Goal: Navigation & Orientation: Find specific page/section

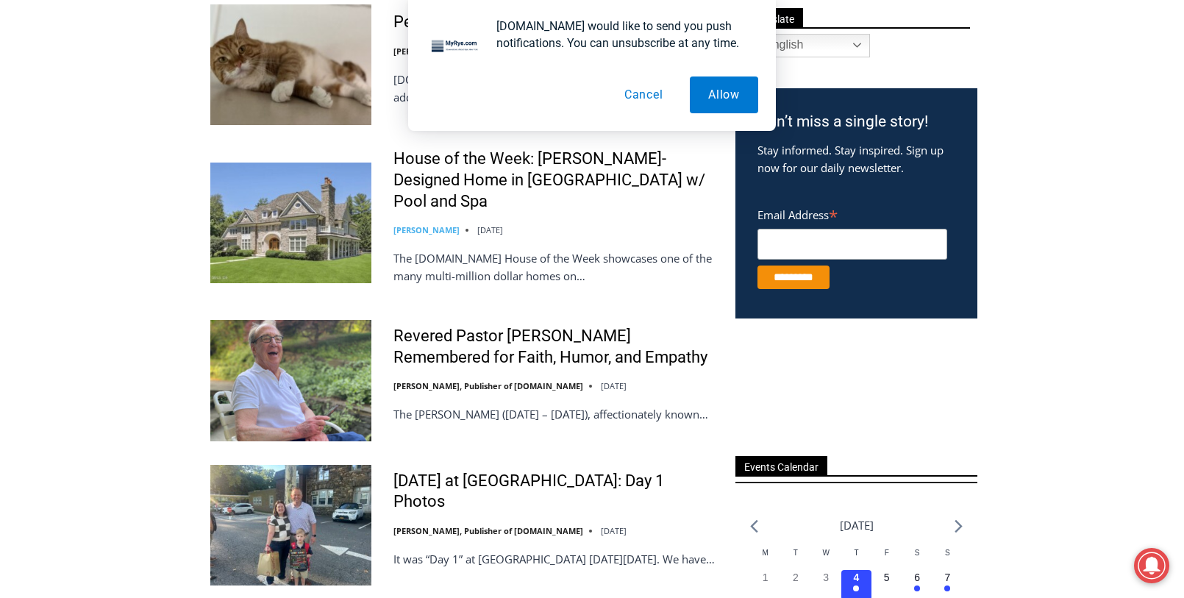
scroll to position [588, 0]
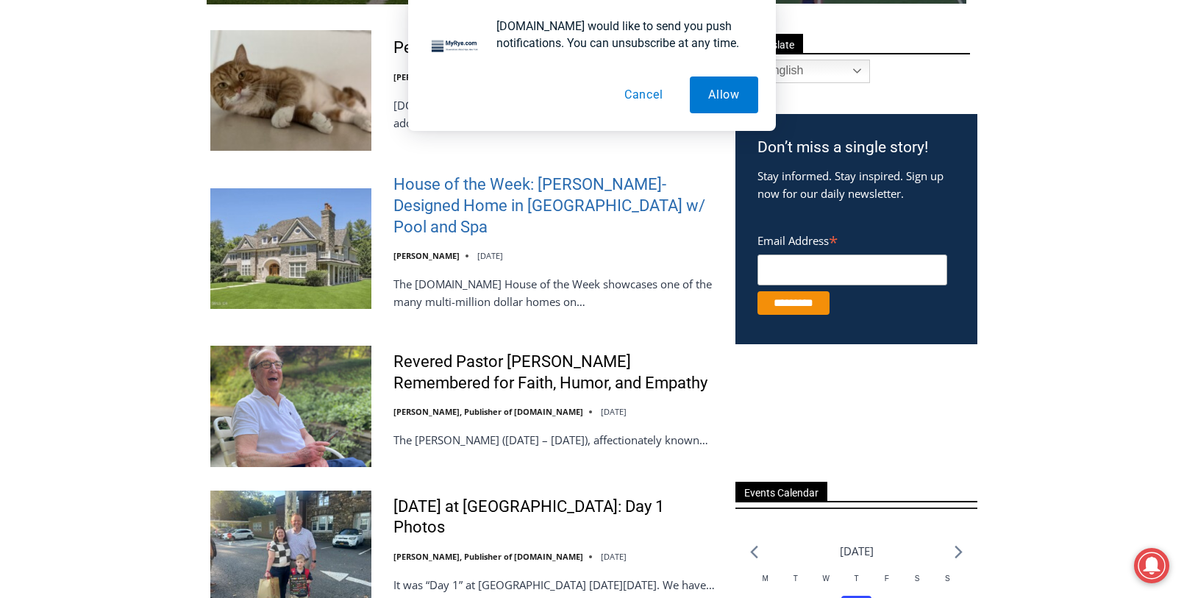
click at [493, 204] on link "House of the Week: Rich Granoff-Designed Home in Greenwich w/ Pool and Spa" at bounding box center [554, 205] width 323 height 63
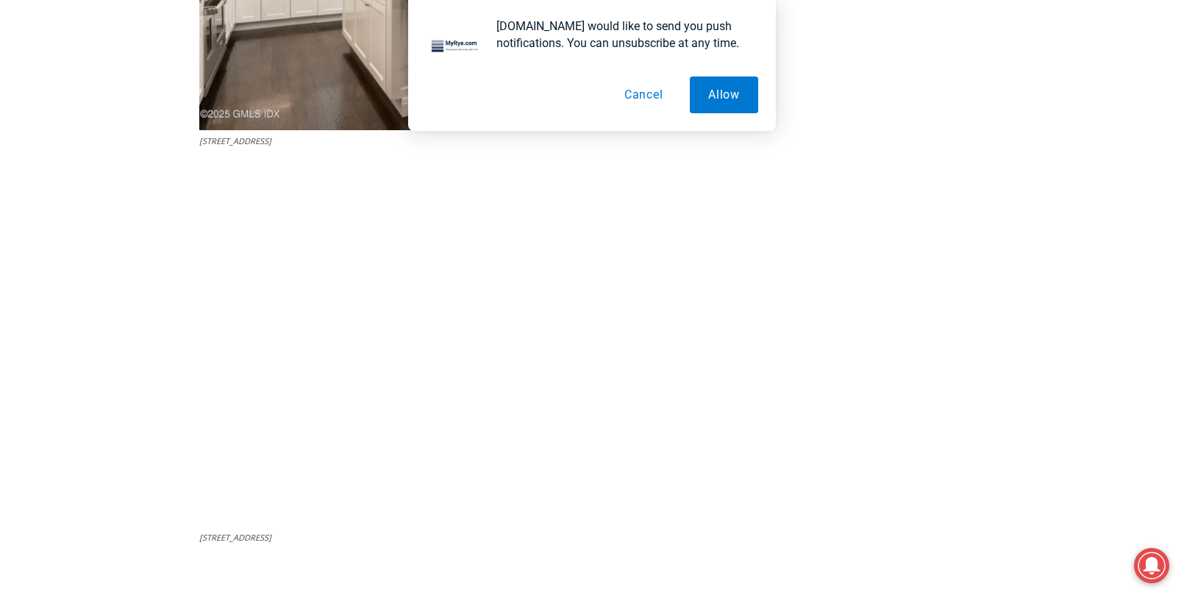
scroll to position [3897, 0]
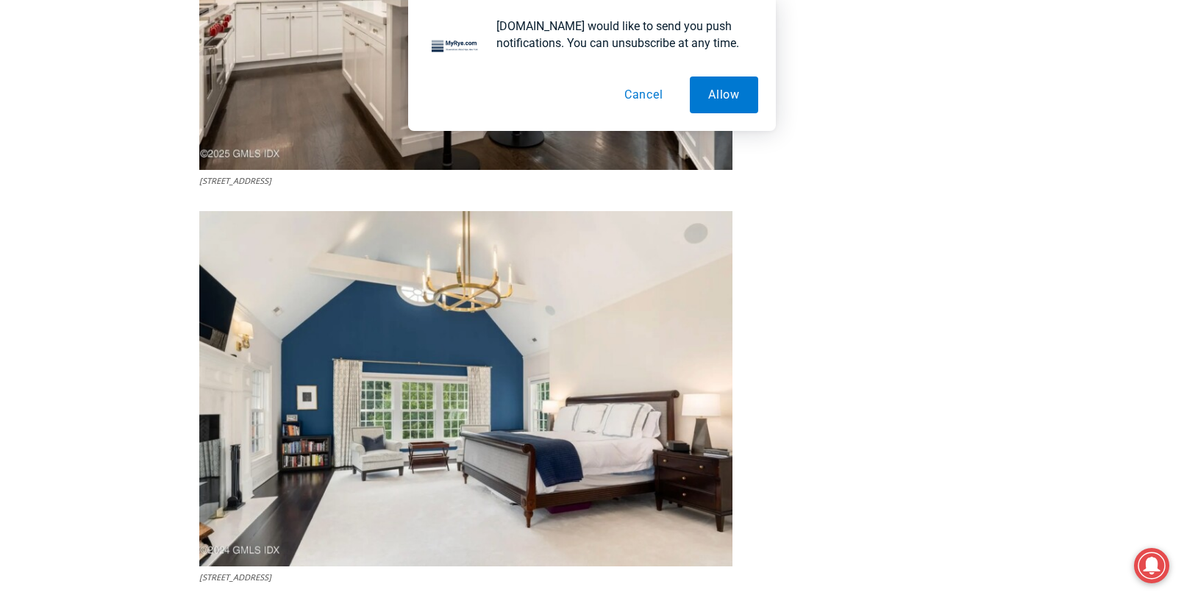
click at [639, 88] on button "Cancel" at bounding box center [644, 94] width 76 height 37
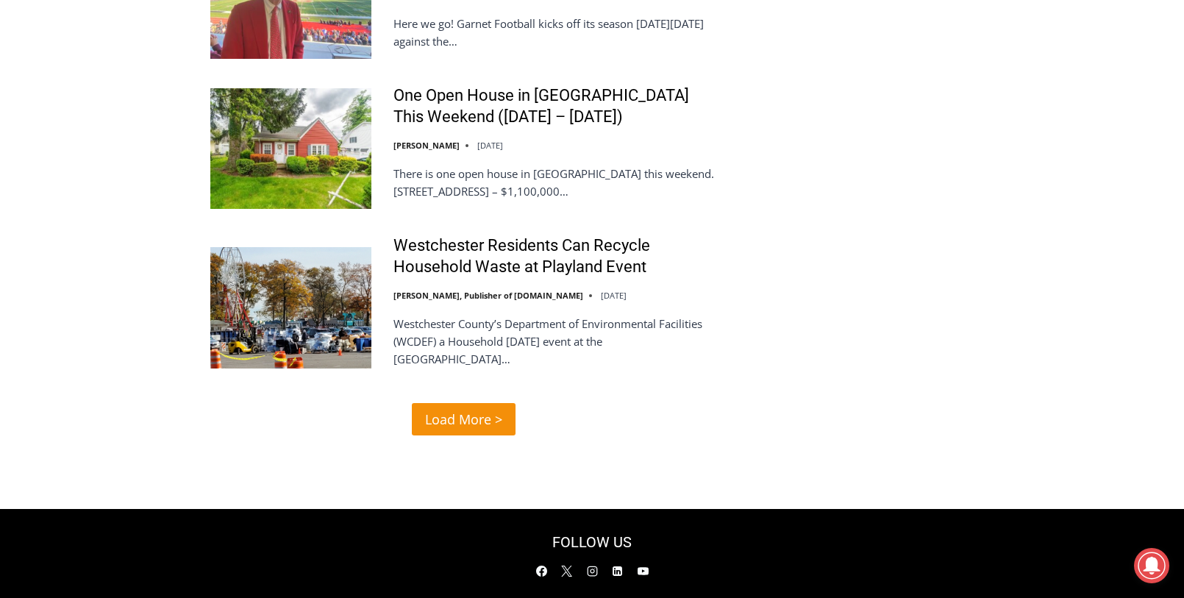
scroll to position [3048, 0]
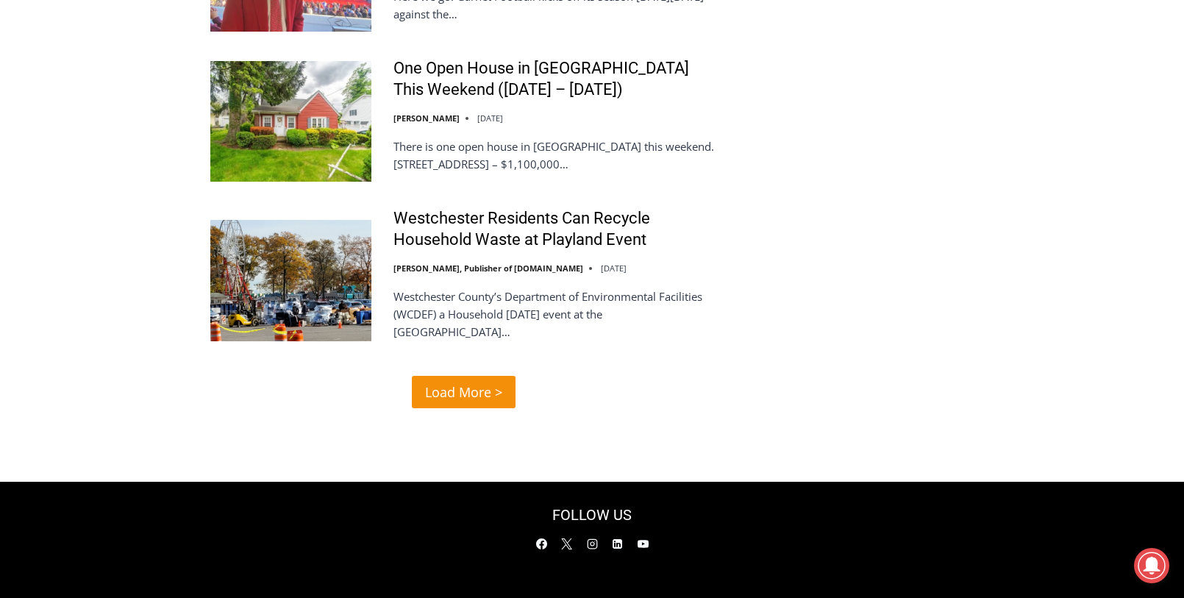
click at [449, 382] on span "Load More >" at bounding box center [463, 392] width 77 height 21
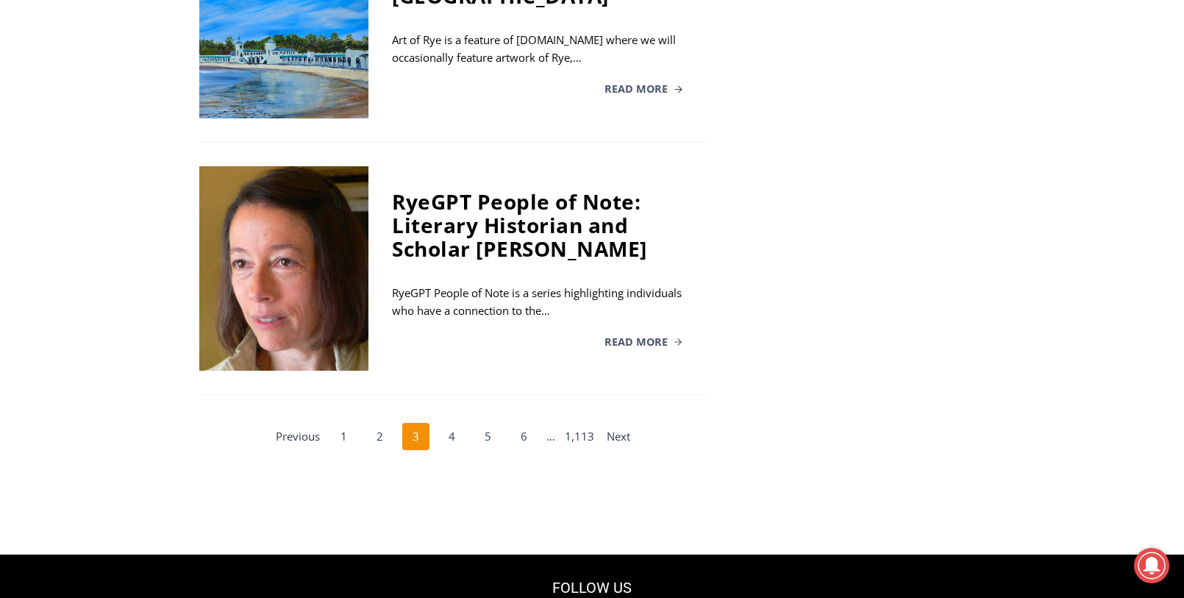
scroll to position [2647, 0]
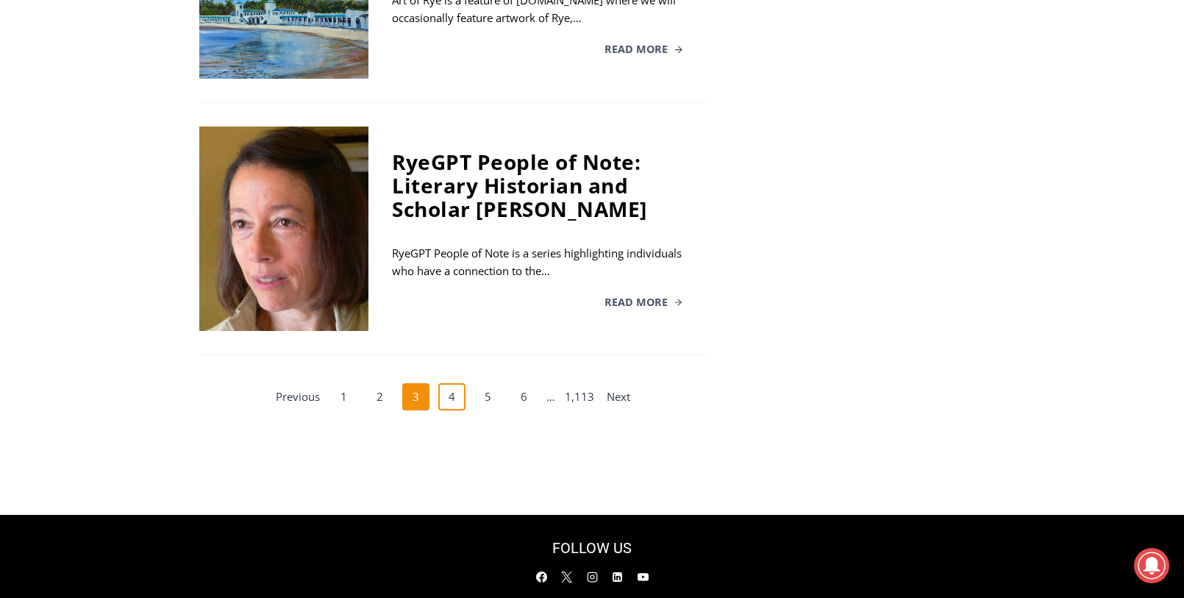
click at [449, 383] on link "4" at bounding box center [452, 397] width 28 height 28
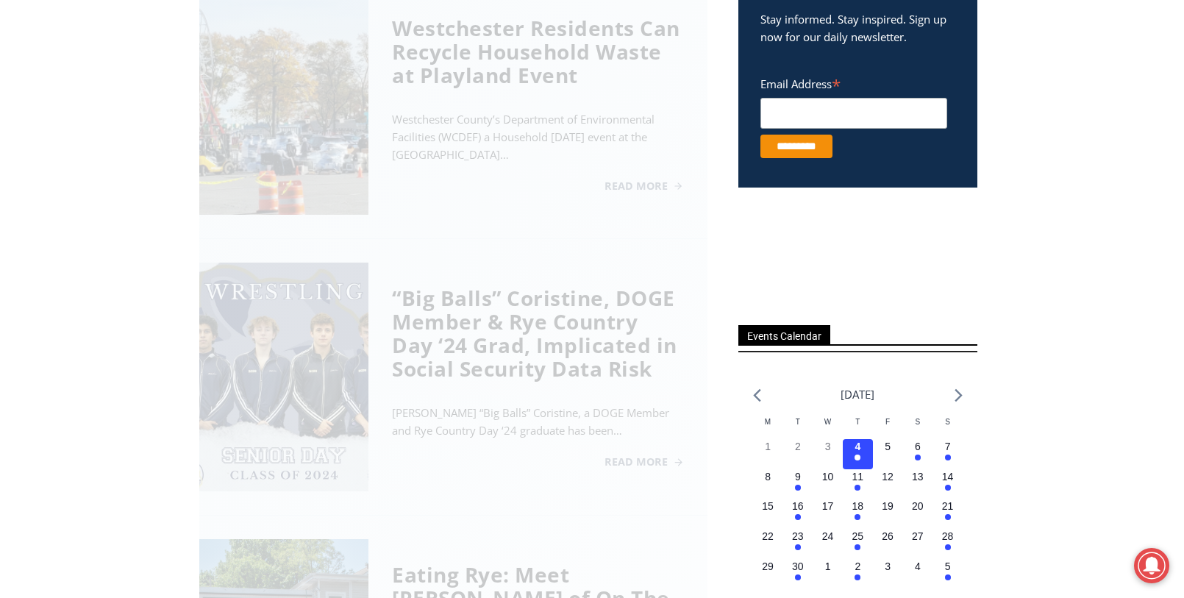
scroll to position [404, 0]
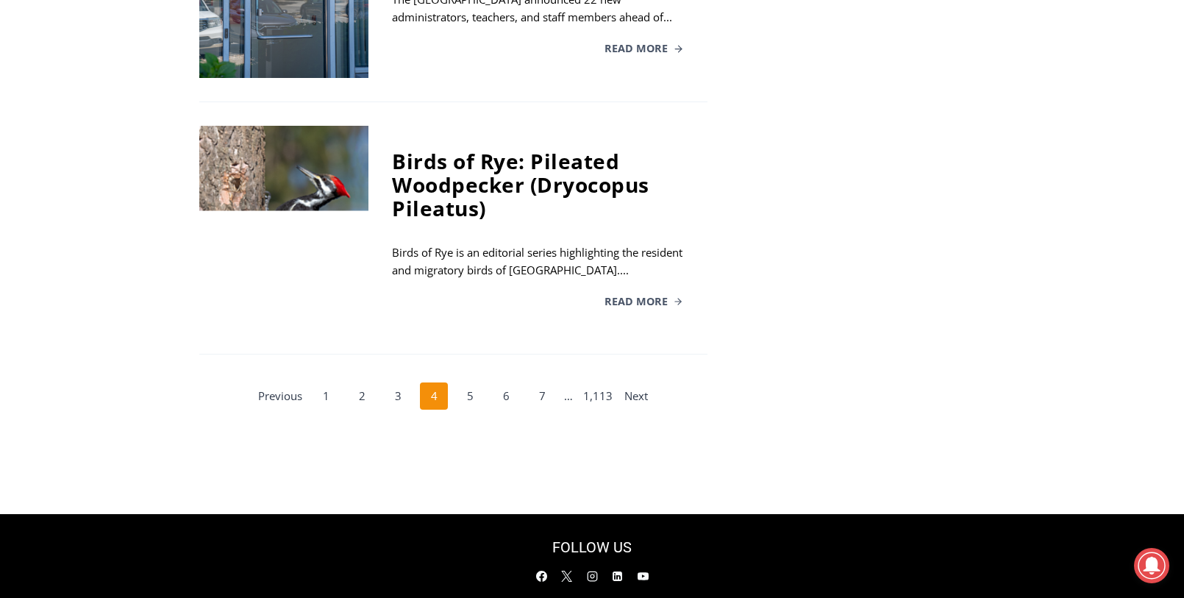
scroll to position [2482, 0]
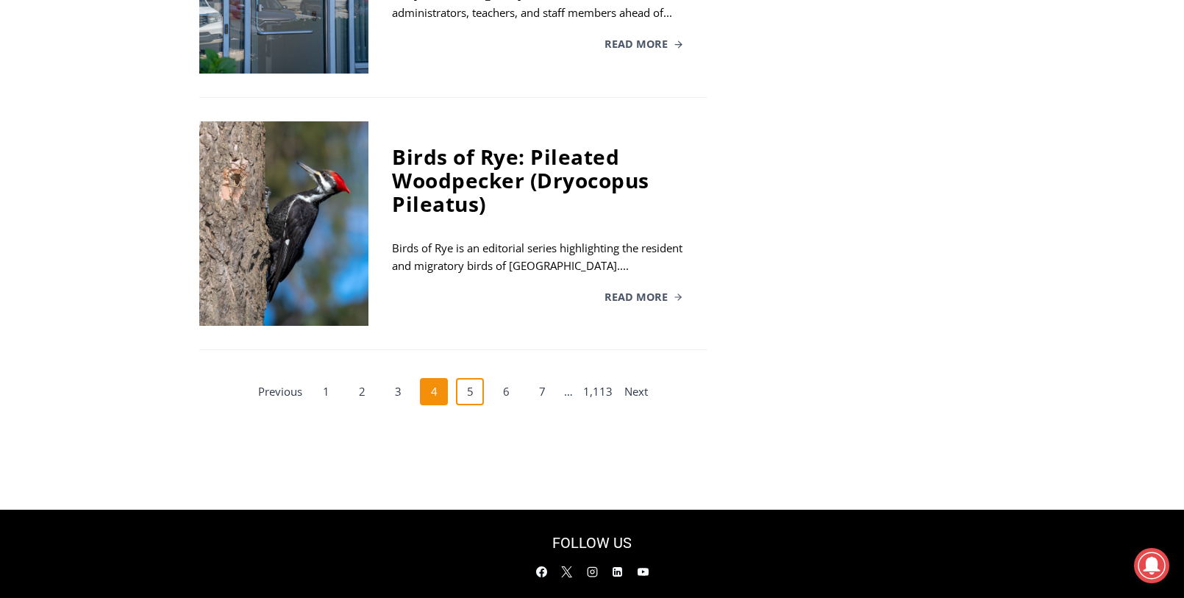
click at [475, 378] on link "5" at bounding box center [470, 392] width 28 height 28
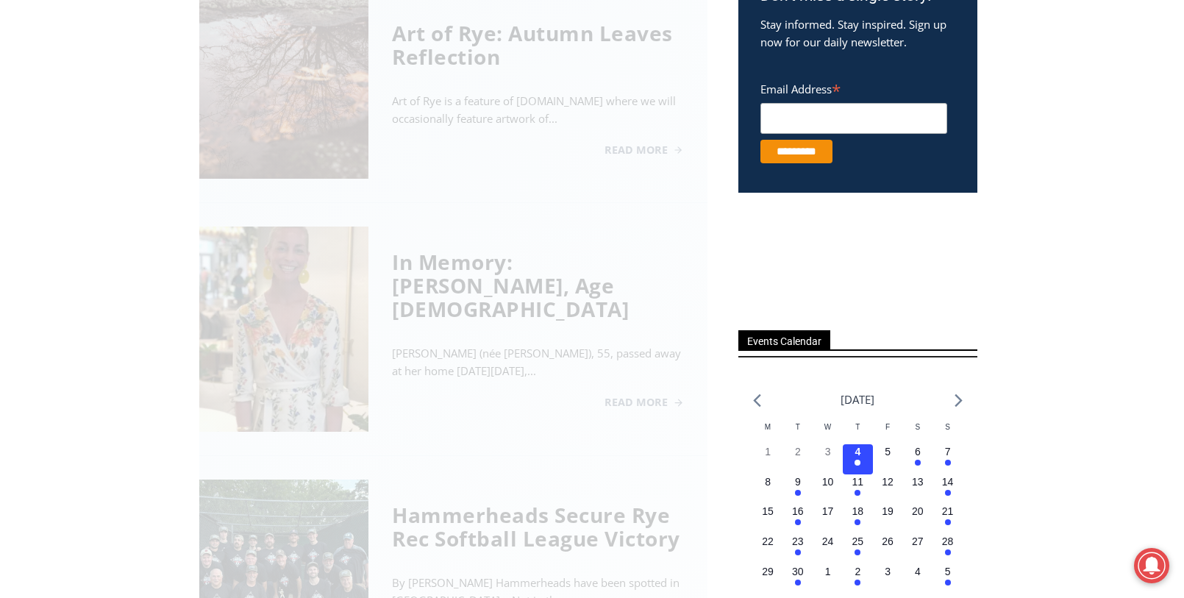
scroll to position [404, 0]
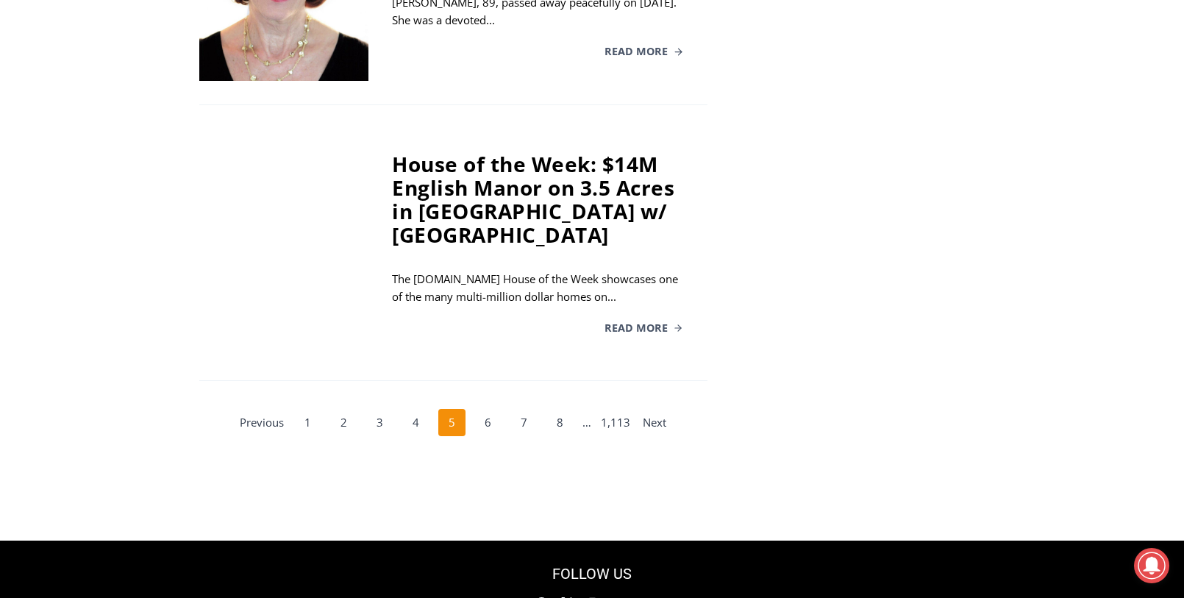
scroll to position [2610, 0]
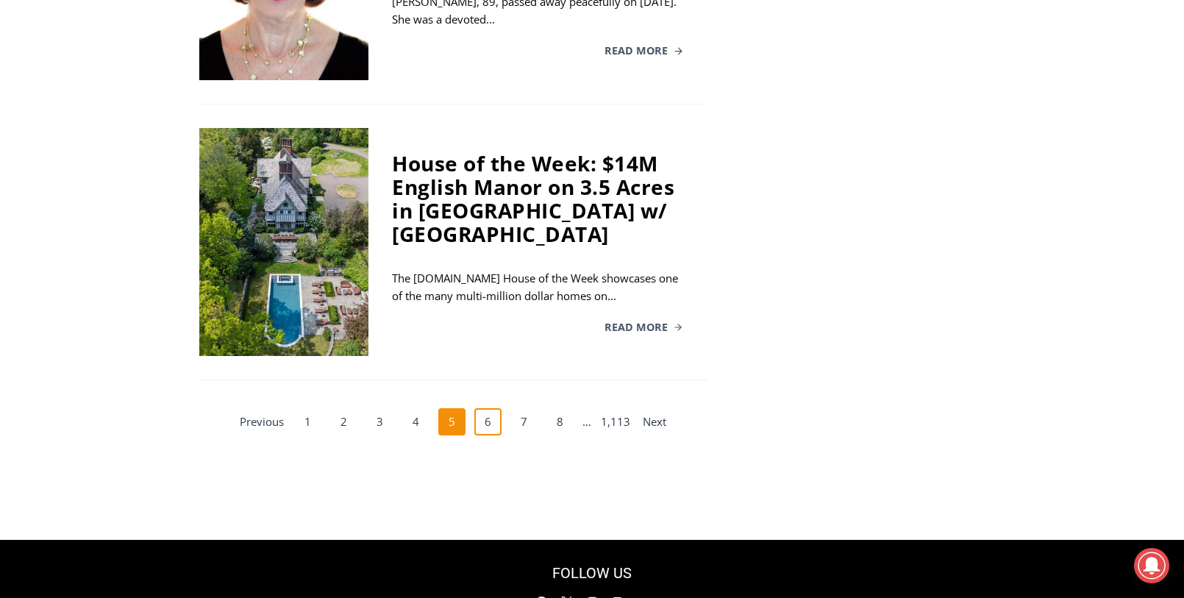
click at [492, 408] on link "6" at bounding box center [488, 422] width 28 height 28
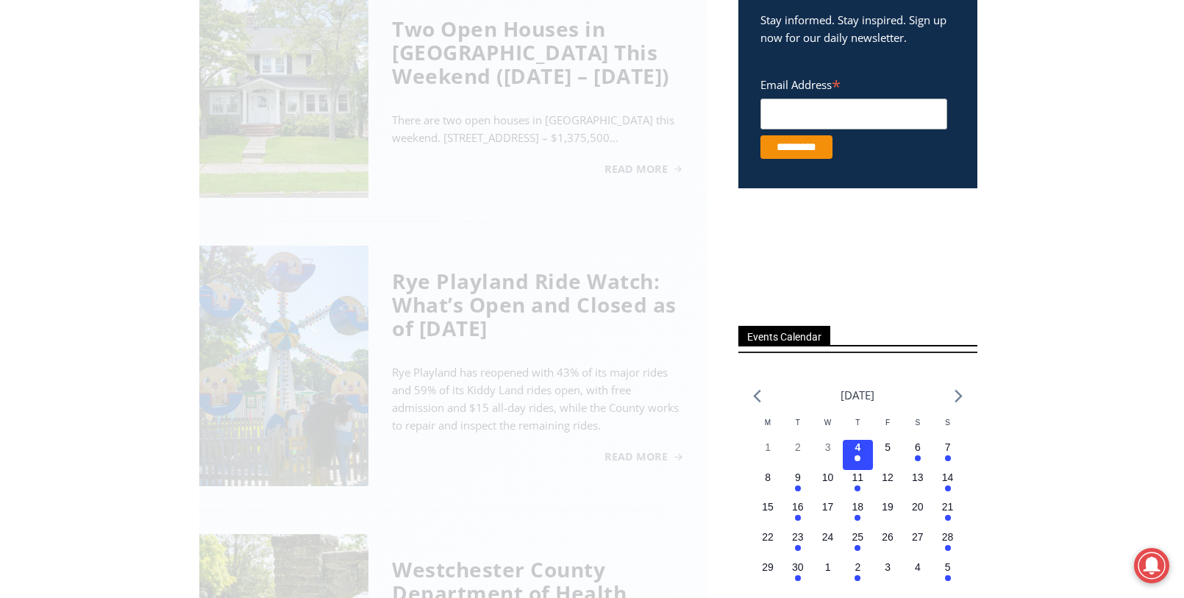
scroll to position [404, 0]
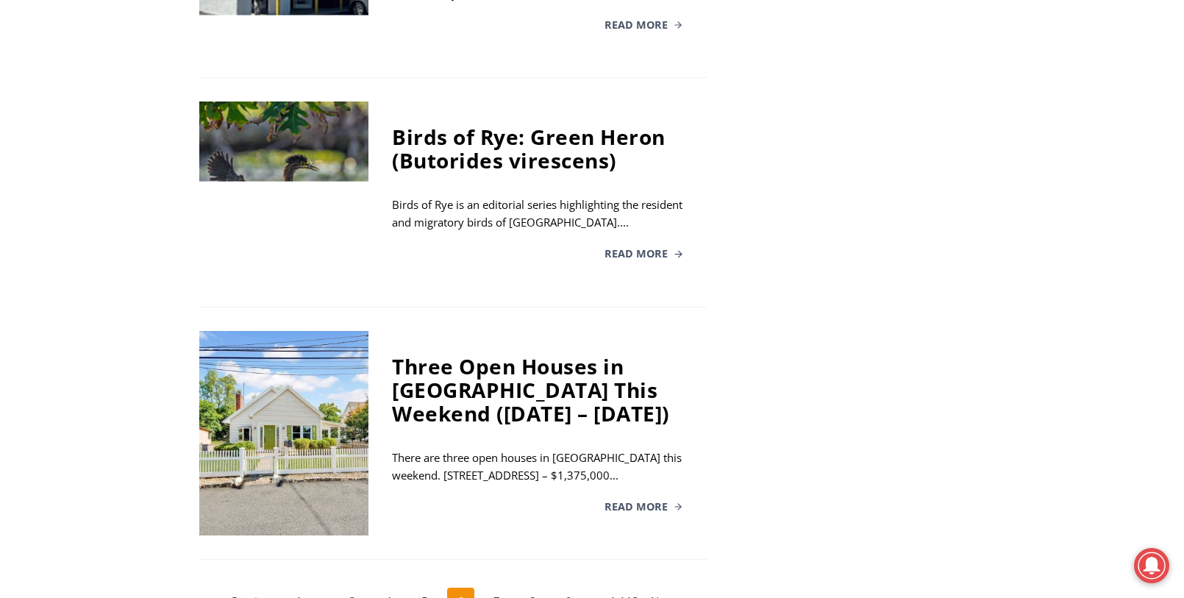
scroll to position [2427, 0]
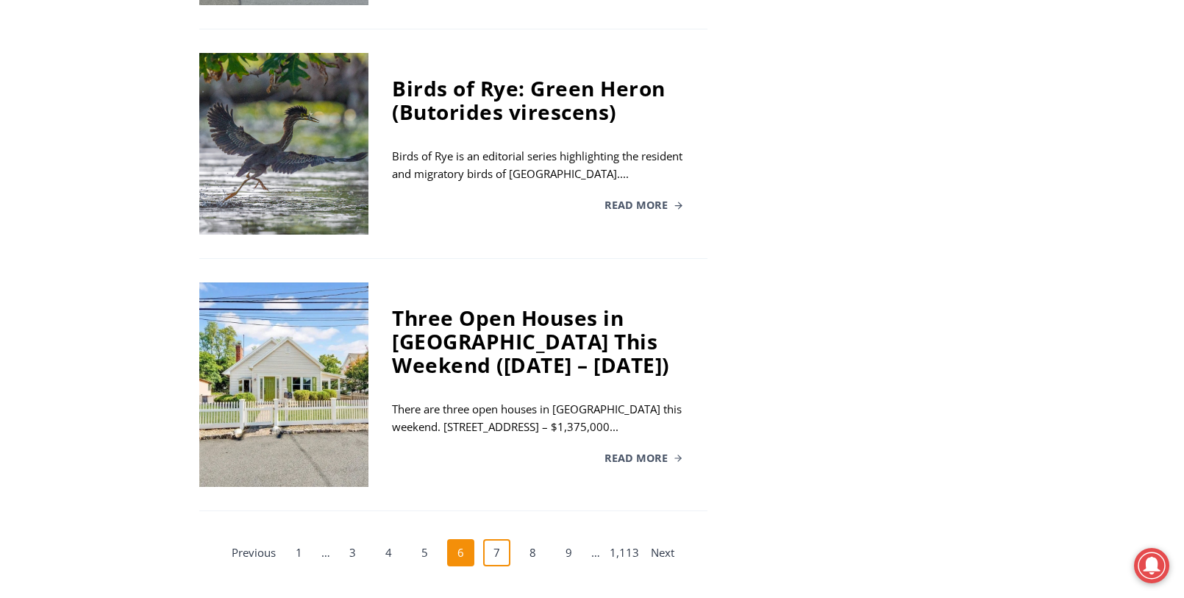
click at [501, 539] on link "7" at bounding box center [497, 553] width 28 height 28
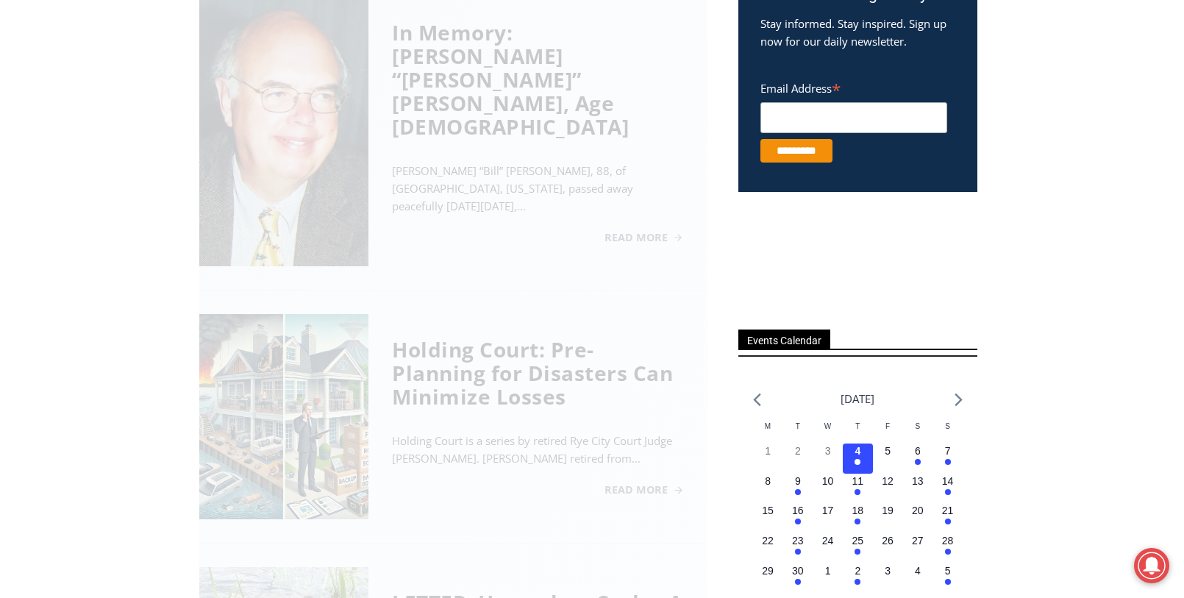
scroll to position [404, 0]
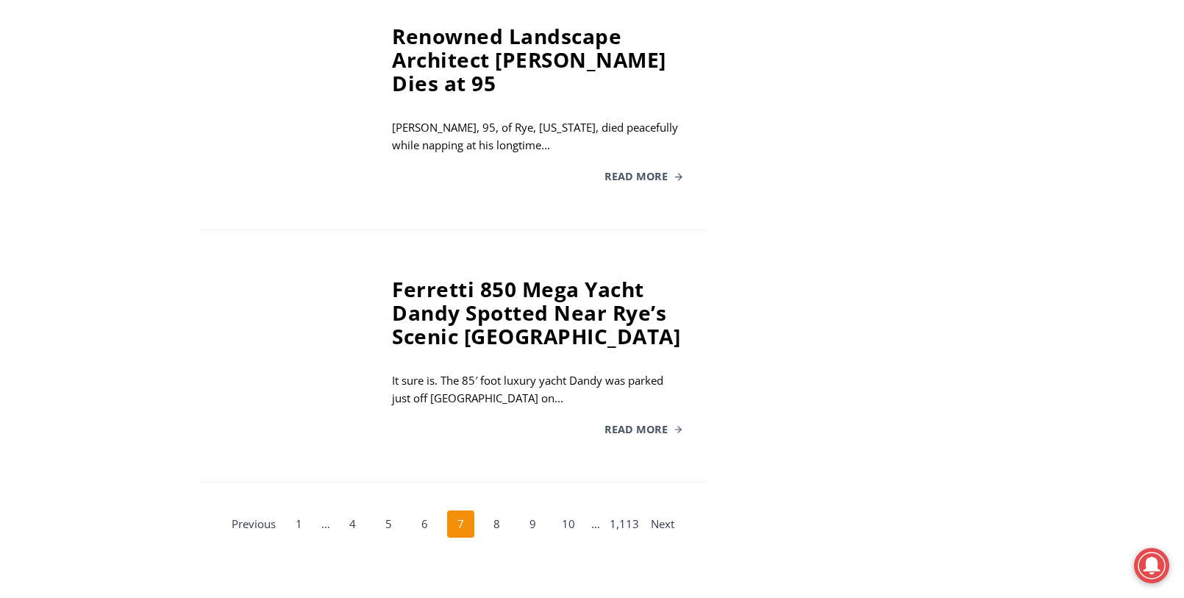
scroll to position [2463, 0]
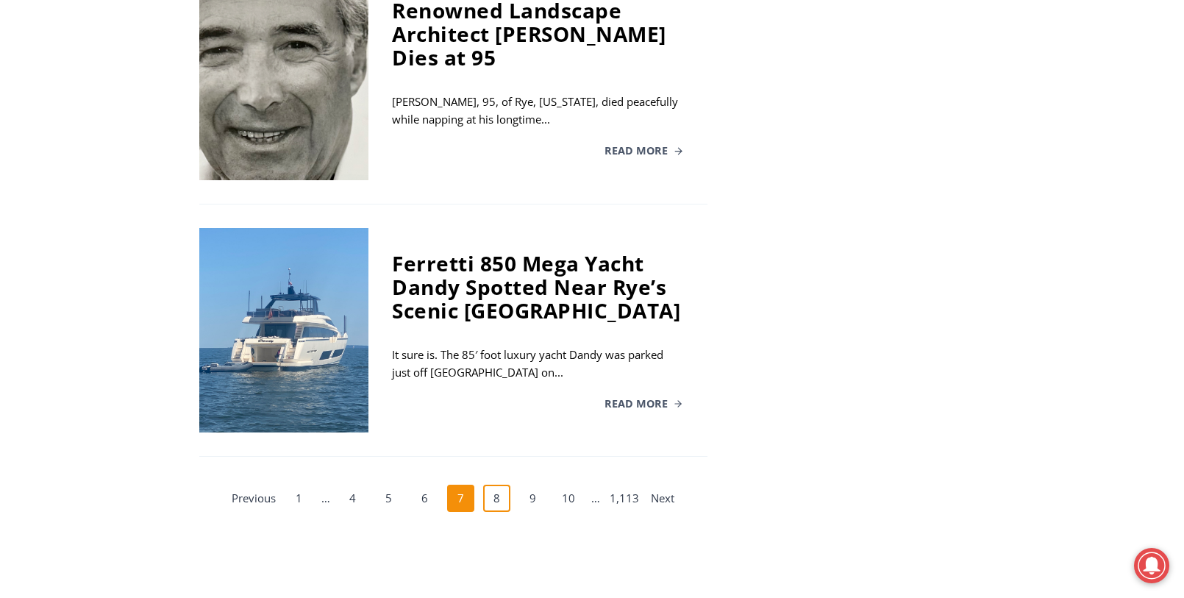
click at [490, 485] on link "8" at bounding box center [497, 499] width 28 height 28
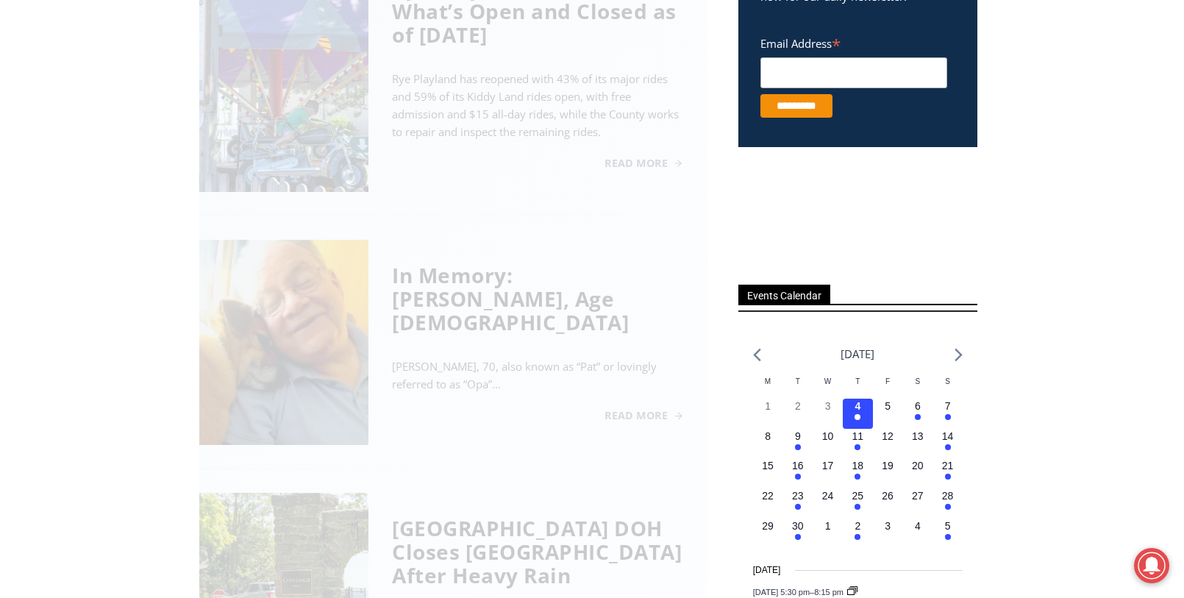
scroll to position [404, 0]
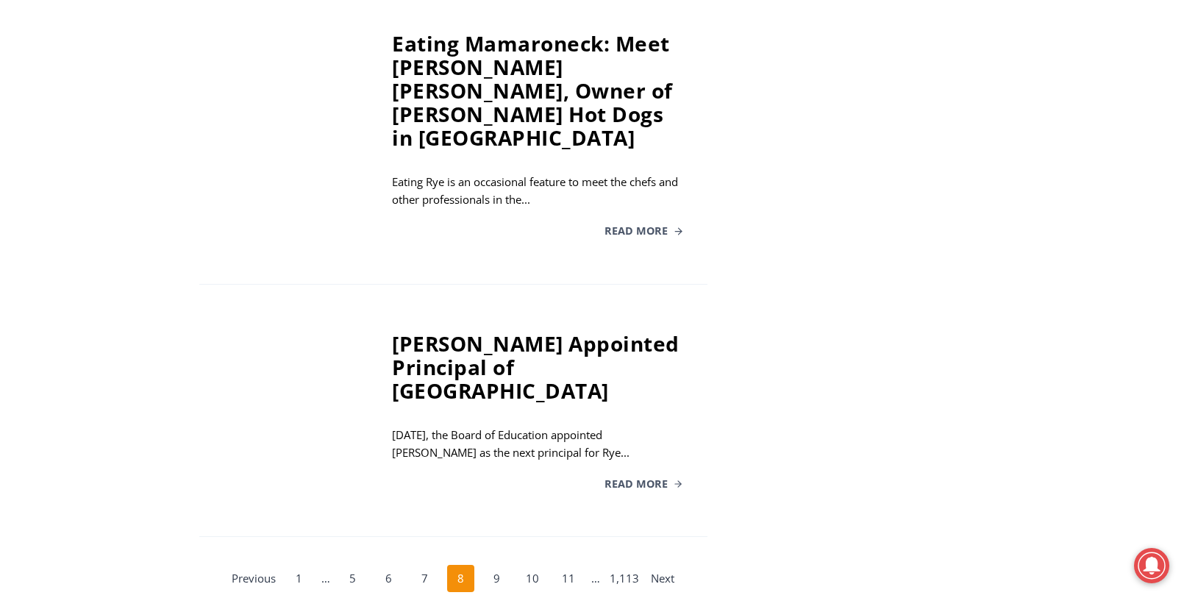
scroll to position [2610, 0]
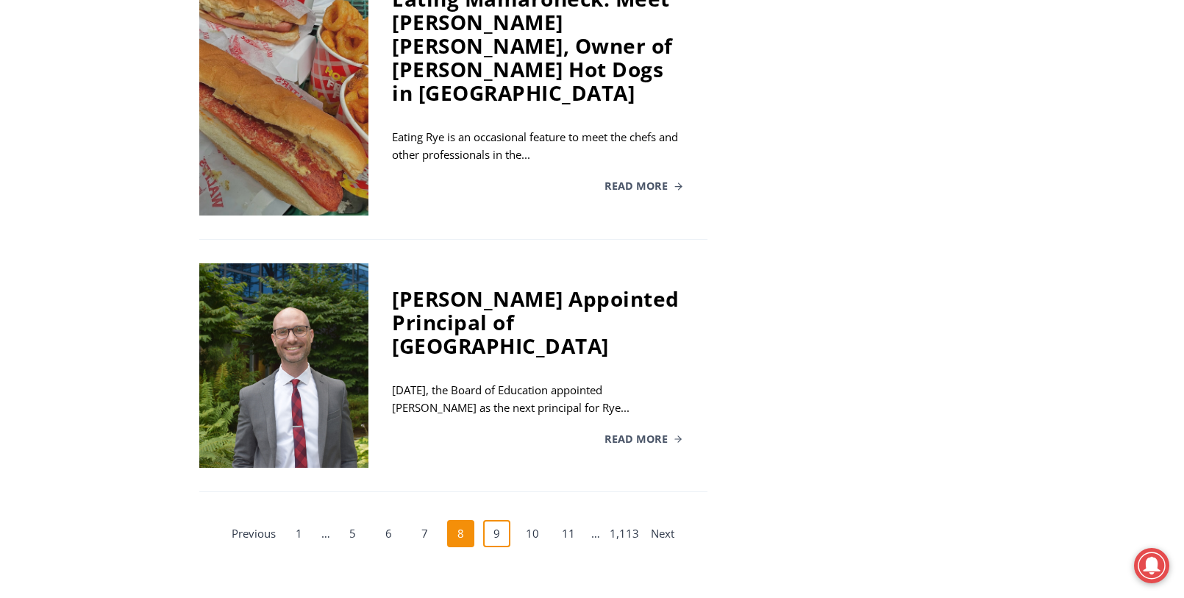
click at [499, 520] on link "9" at bounding box center [497, 534] width 28 height 28
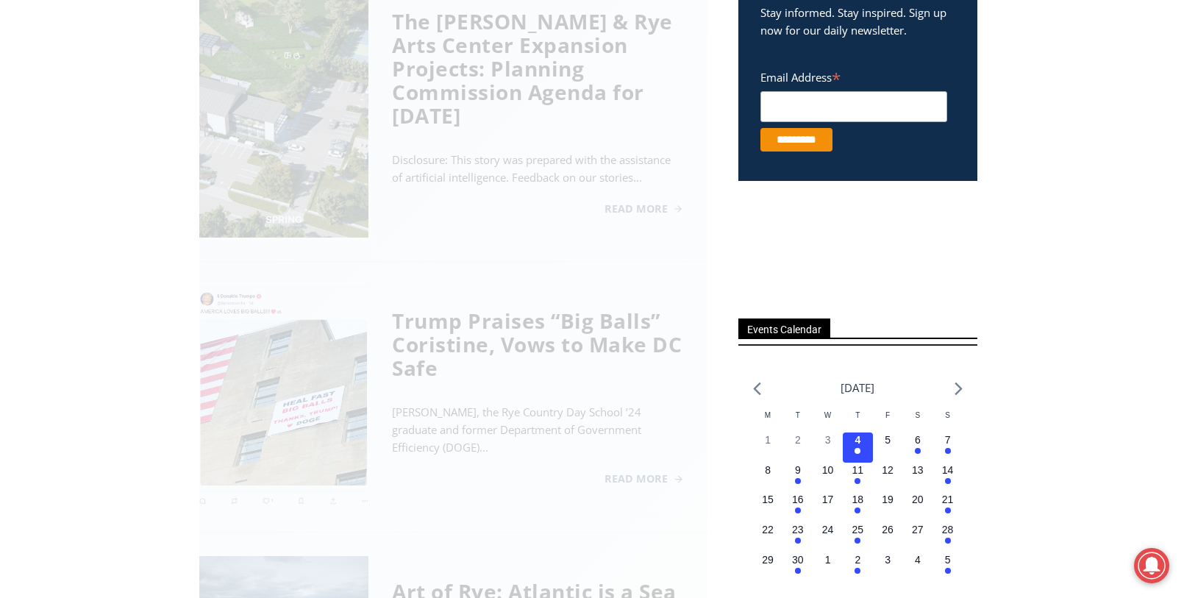
scroll to position [404, 0]
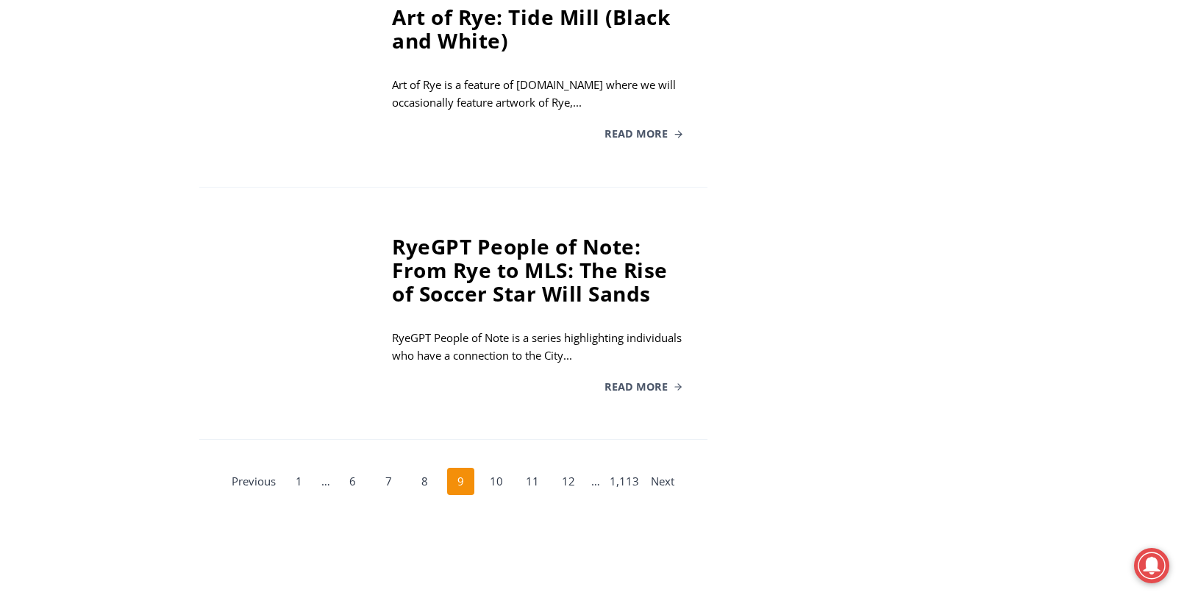
scroll to position [2463, 0]
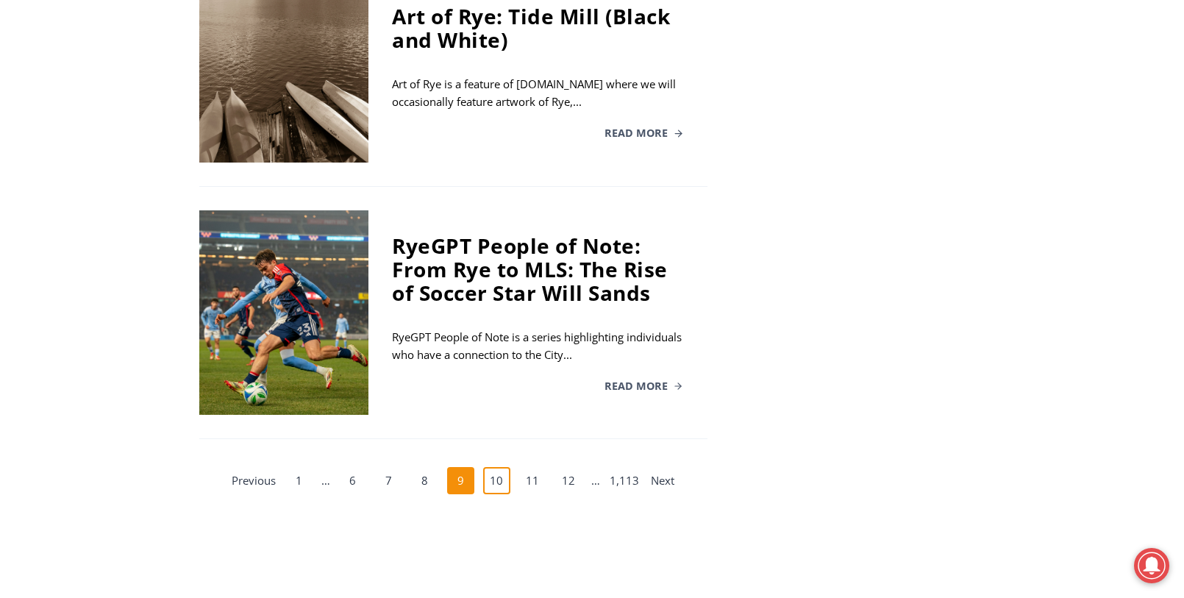
click at [496, 467] on link "10" at bounding box center [497, 481] width 28 height 28
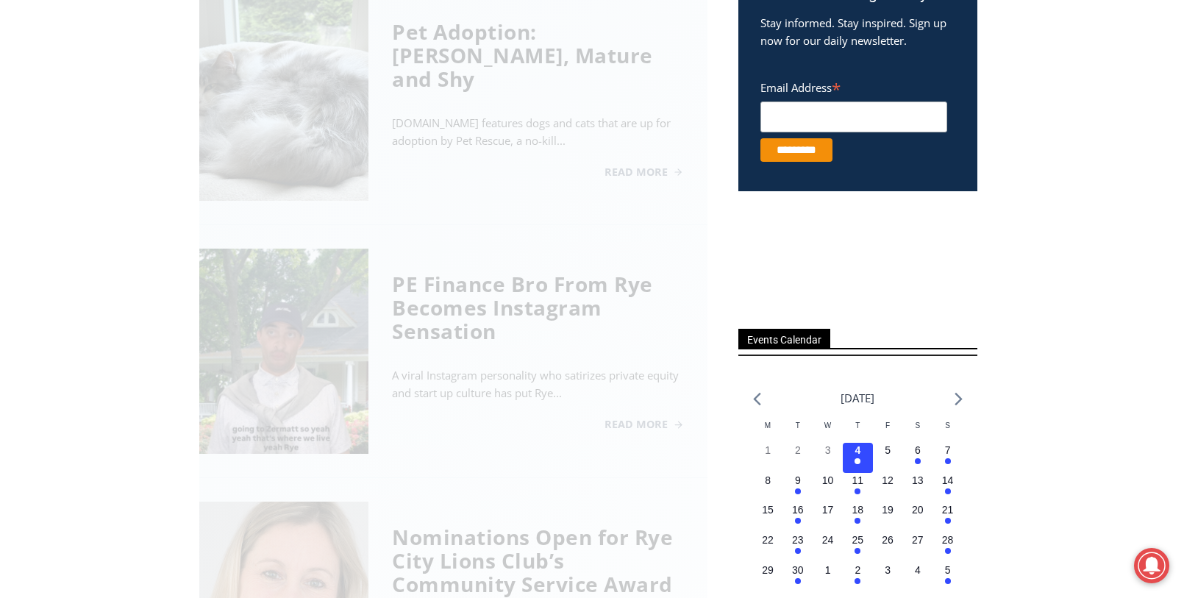
scroll to position [404, 0]
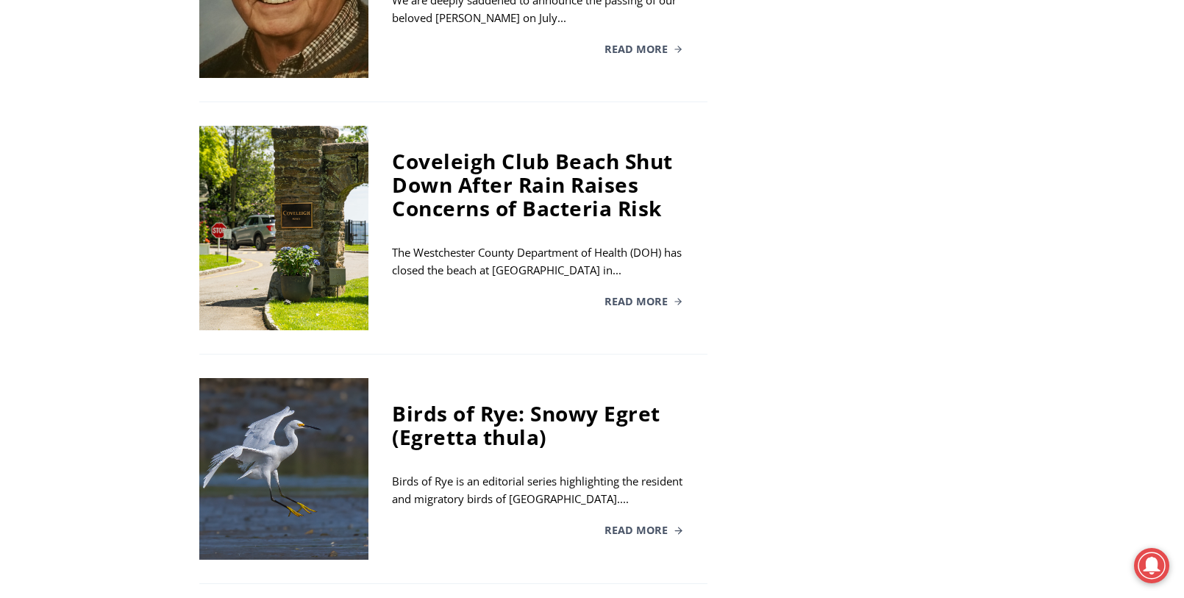
scroll to position [1288, 0]
